Goal: Task Accomplishment & Management: Use online tool/utility

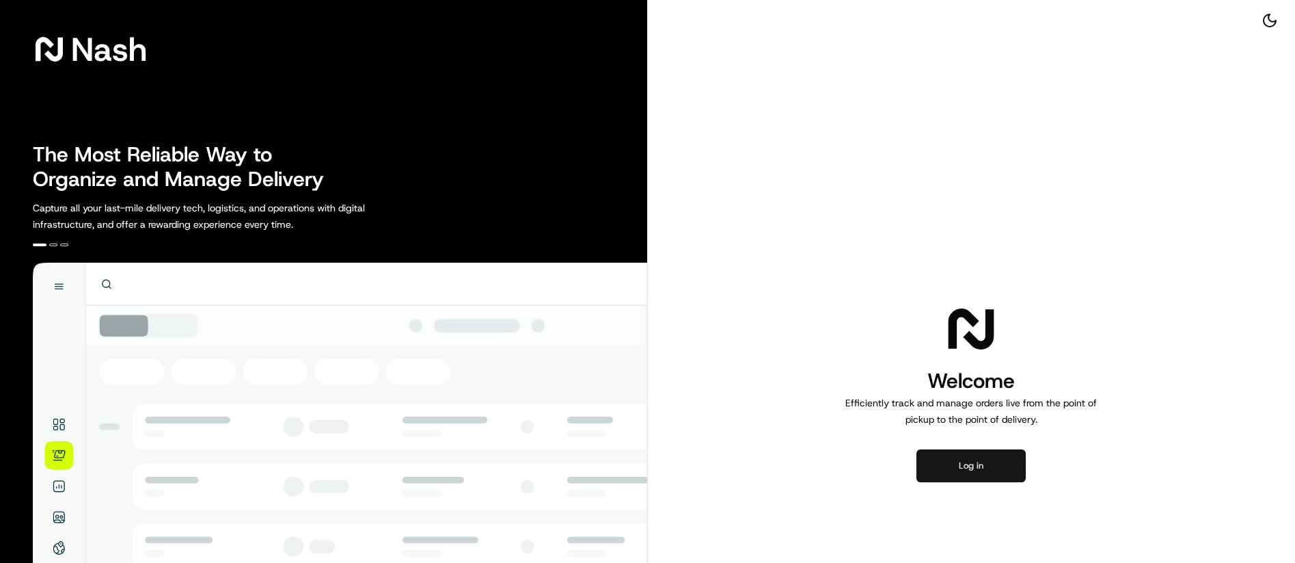
click at [977, 468] on button "Log in" at bounding box center [971, 465] width 109 height 33
